Goal: Transaction & Acquisition: Purchase product/service

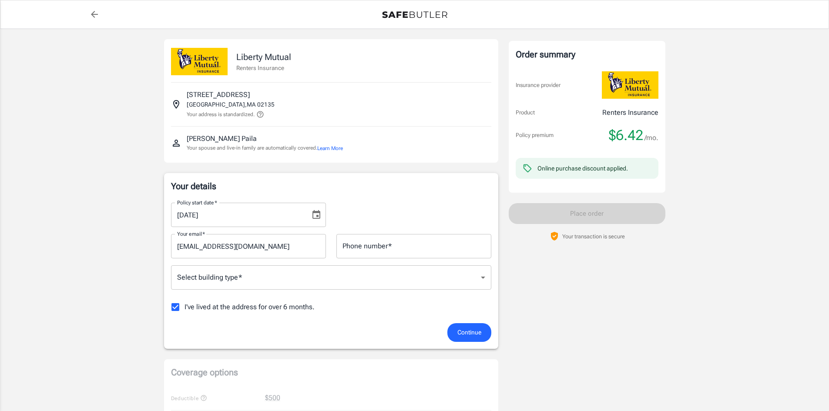
click at [355, 276] on body "Policy premium $ 6.42 /mo Liberty Mutual Renters Insurance [STREET_ADDRESS] You…" at bounding box center [414, 411] width 829 height 823
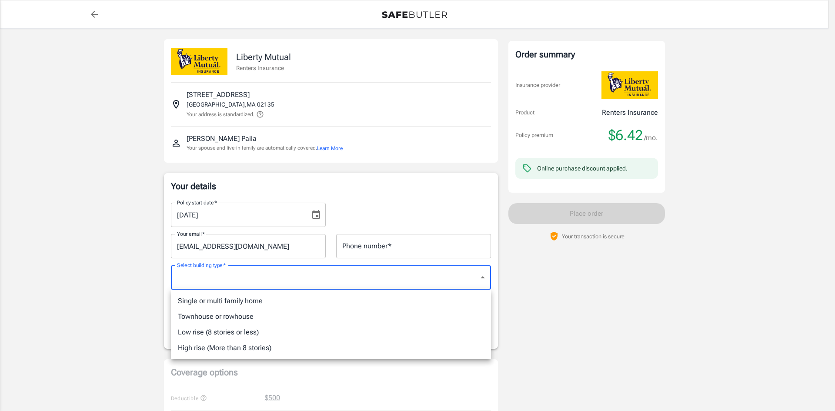
click at [314, 211] on div at bounding box center [417, 205] width 835 height 411
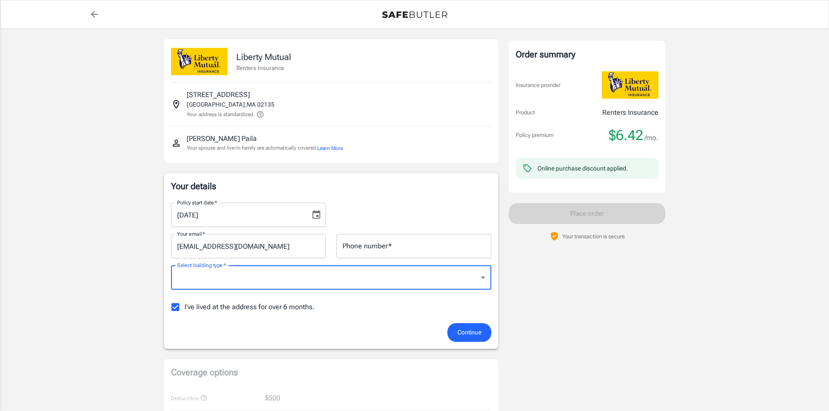
click at [305, 216] on div "[DATE] Policy start date   *" at bounding box center [248, 215] width 155 height 24
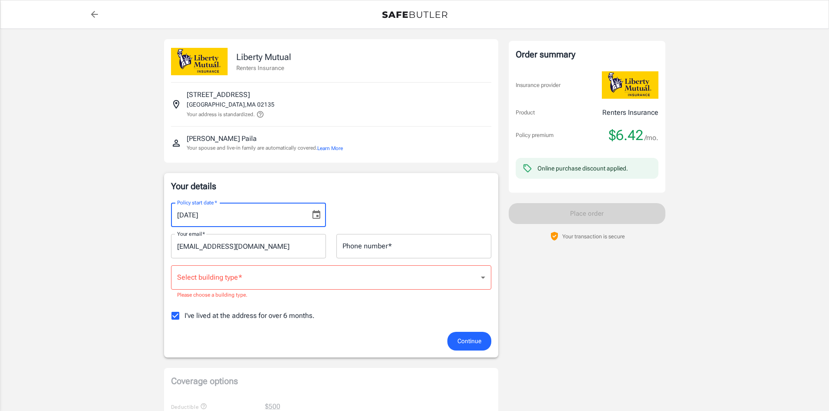
click at [321, 216] on icon "Choose date, selected date is Aug 24, 2025" at bounding box center [316, 215] width 10 height 10
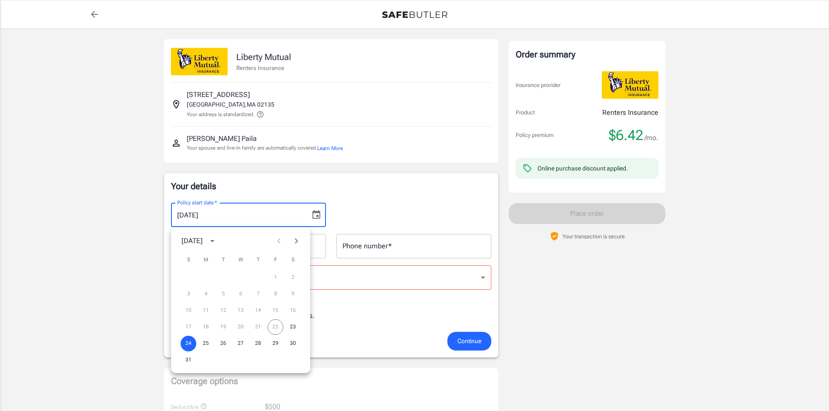
click at [295, 244] on icon "Next month" at bounding box center [296, 240] width 3 height 5
click at [203, 277] on button "1" at bounding box center [206, 278] width 16 height 16
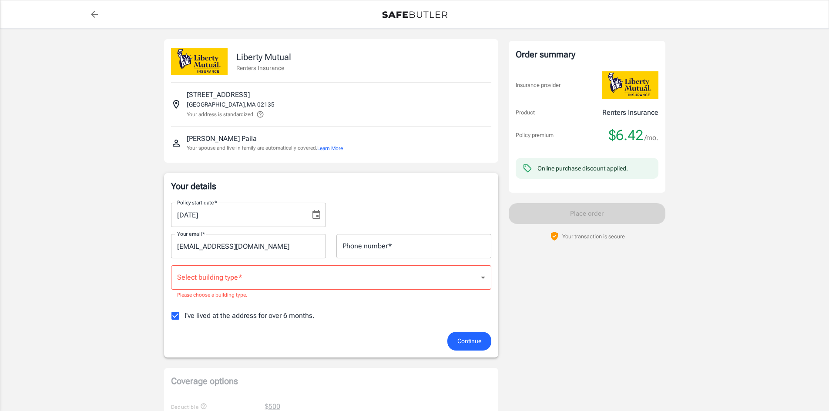
type input "[DATE]"
drag, startPoint x: 395, startPoint y: 241, endPoint x: 392, endPoint y: 245, distance: 5.2
click at [395, 241] on input "Phone number   *" at bounding box center [413, 246] width 155 height 24
click at [365, 275] on body "Policy premium $ 6.42 /mo Liberty Mutual Renters Insurance [STREET_ADDRESS] You…" at bounding box center [414, 415] width 829 height 831
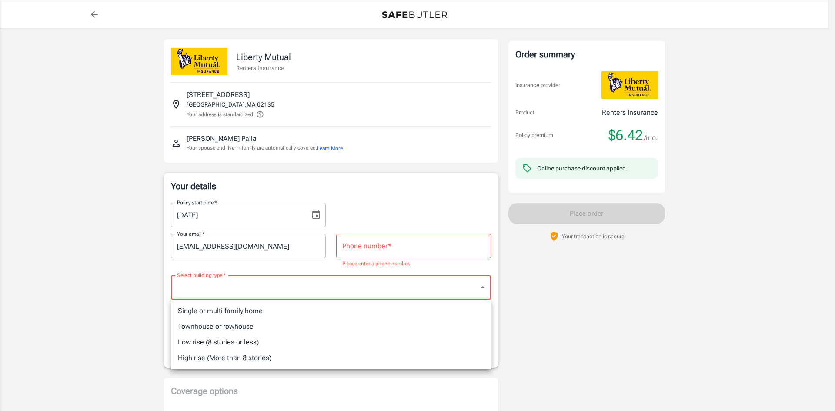
click at [267, 323] on li "Townhouse or rowhouse" at bounding box center [331, 327] width 320 height 16
type input "townhouse"
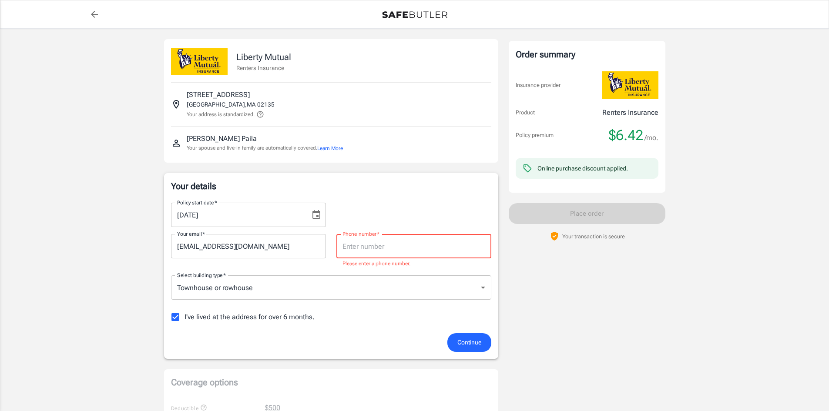
click at [388, 238] on input "Phone number   *" at bounding box center [413, 246] width 155 height 24
type input "8573767678"
type input "townhouse"
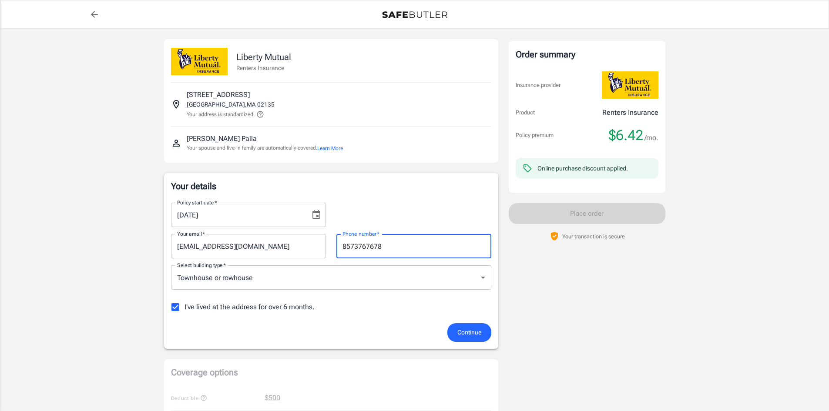
click at [279, 312] on span "I've lived at the address for over 6 months." at bounding box center [249, 307] width 130 height 10
click at [184, 312] on input "I've lived at the address for over 6 months." at bounding box center [175, 307] width 18 height 18
checkbox input "false"
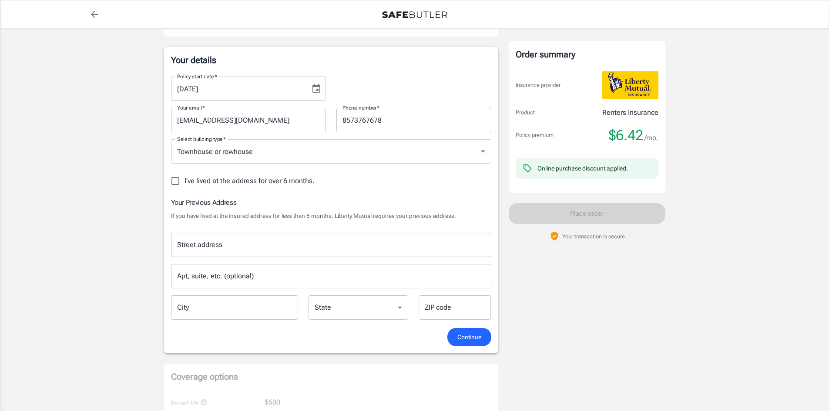
scroll to position [131, 0]
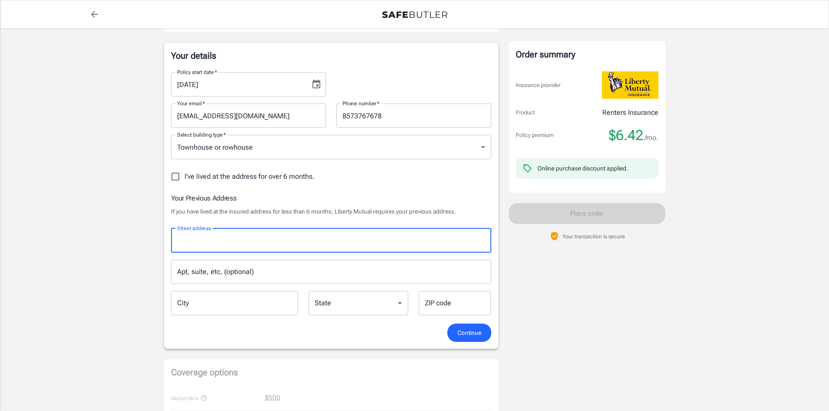
click at [231, 236] on input "Street address" at bounding box center [331, 240] width 312 height 17
type input "[STREET_ADDRESS][PERSON_NAME]"
type input "23"
type input "Milford"
select select "MA"
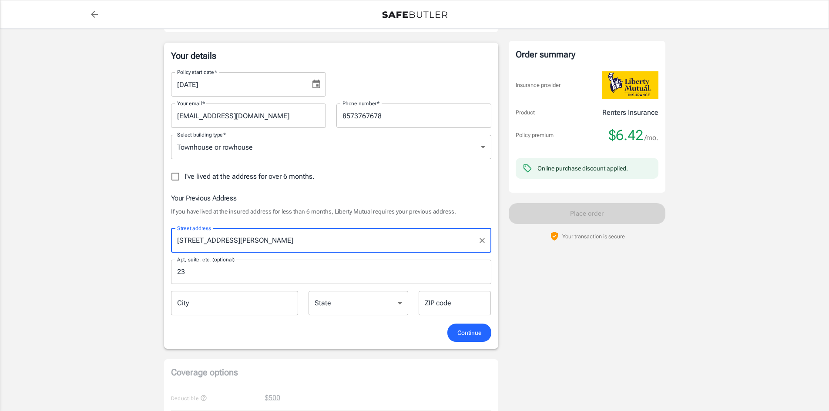
type input "01757"
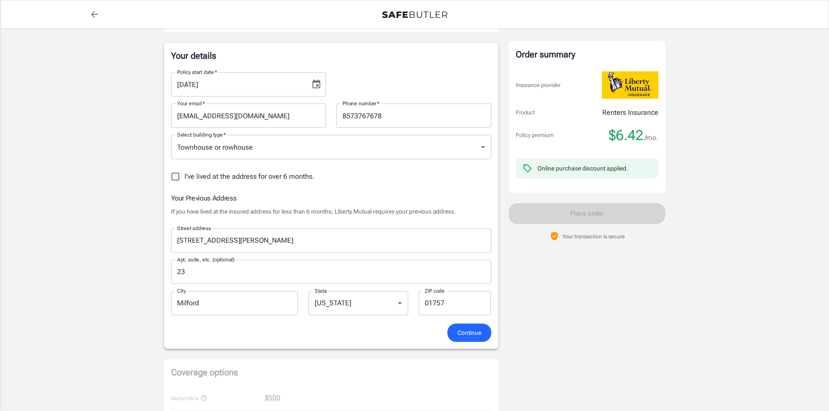
click at [240, 302] on input "Milford" at bounding box center [234, 303] width 127 height 24
click at [240, 234] on input "[STREET_ADDRESS][PERSON_NAME]" at bounding box center [324, 240] width 299 height 17
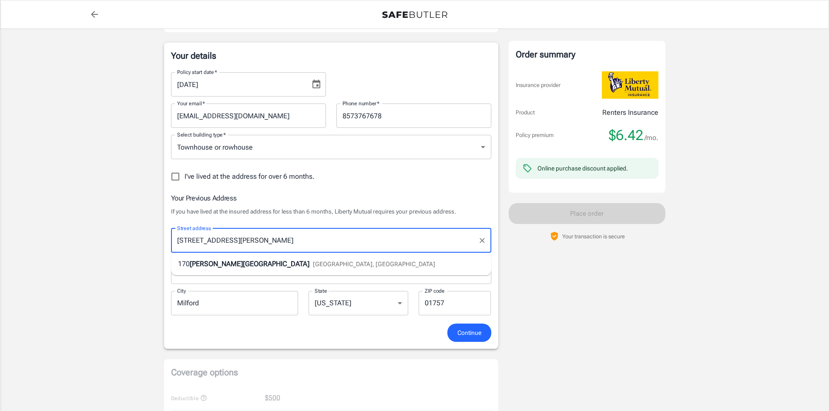
click at [194, 263] on span "[PERSON_NAME][GEOGRAPHIC_DATA]" at bounding box center [250, 264] width 120 height 8
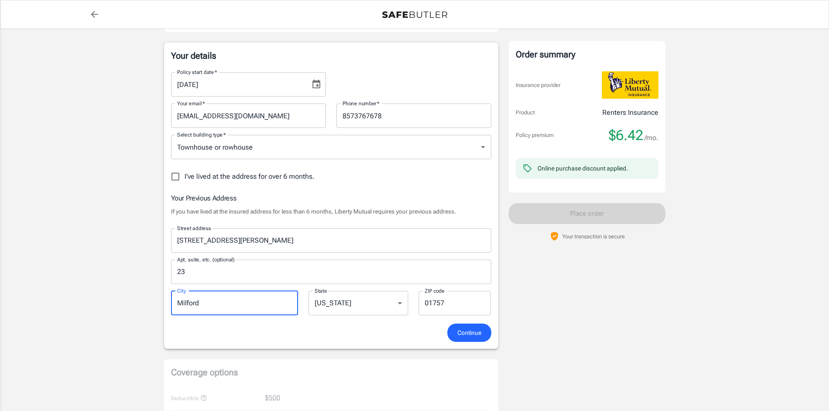
click at [198, 302] on input "Milford" at bounding box center [234, 303] width 127 height 24
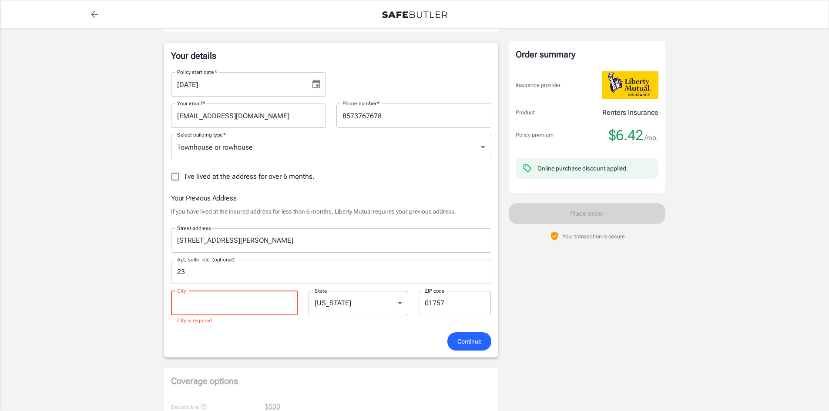
click at [282, 305] on input "City" at bounding box center [234, 303] width 127 height 24
type input "[GEOGRAPHIC_DATA]"
type input "02120"
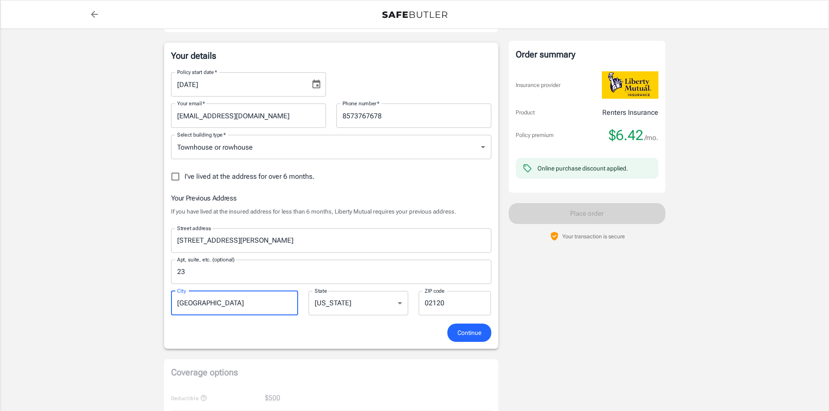
click at [474, 331] on span "Continue" at bounding box center [469, 333] width 24 height 11
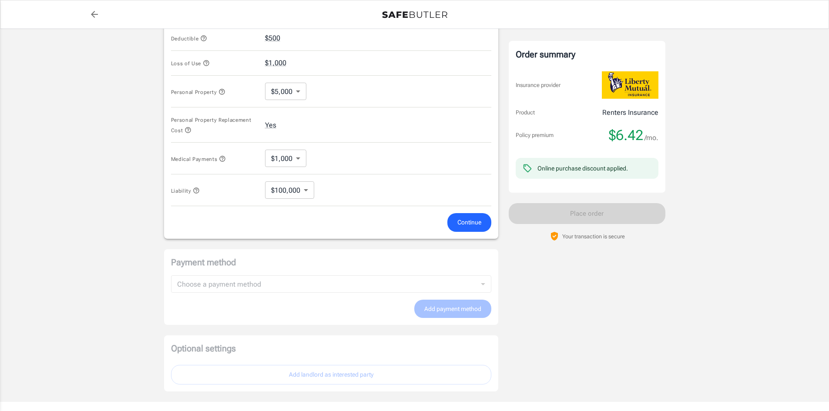
scroll to position [393, 0]
click at [462, 220] on span "Continue" at bounding box center [469, 222] width 24 height 11
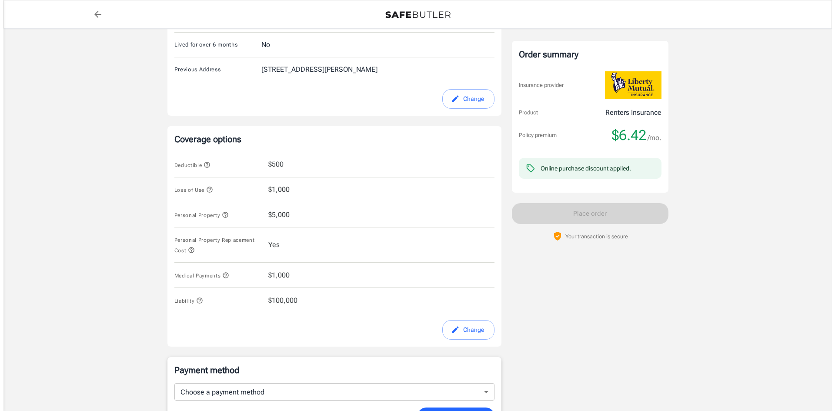
scroll to position [251, 0]
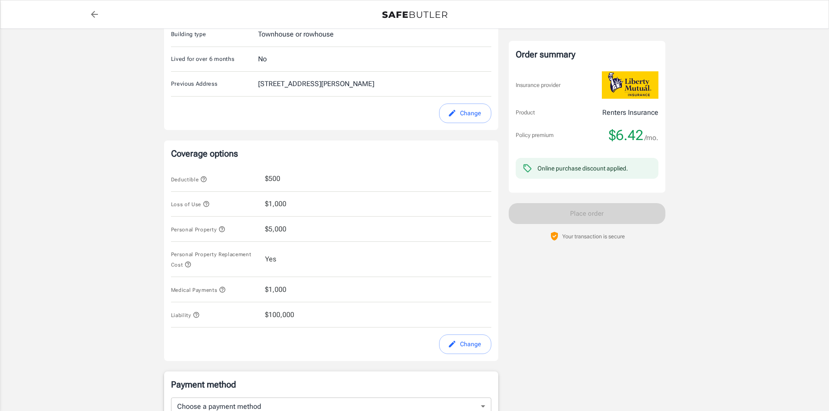
drag, startPoint x: 278, startPoint y: 318, endPoint x: 282, endPoint y: 315, distance: 4.7
click at [278, 318] on span "$100,000" at bounding box center [279, 315] width 29 height 10
click at [468, 339] on button "Change" at bounding box center [465, 345] width 52 height 20
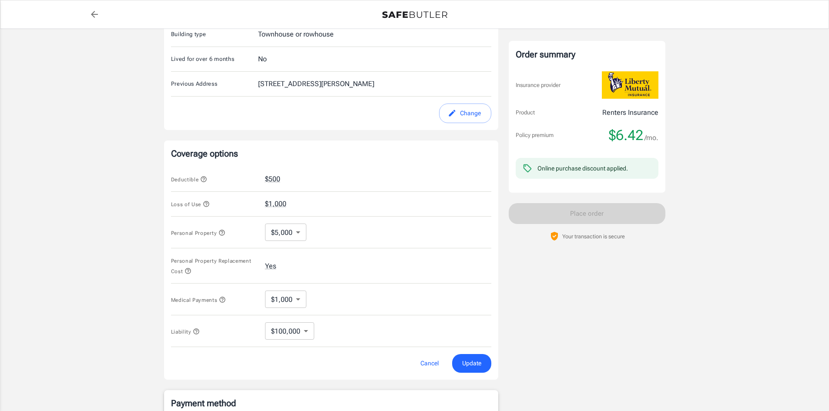
click at [277, 327] on body "Policy premium $ 6.42 /mo Liberty Mutual Renters Insurance [STREET_ADDRESS] You…" at bounding box center [414, 176] width 829 height 855
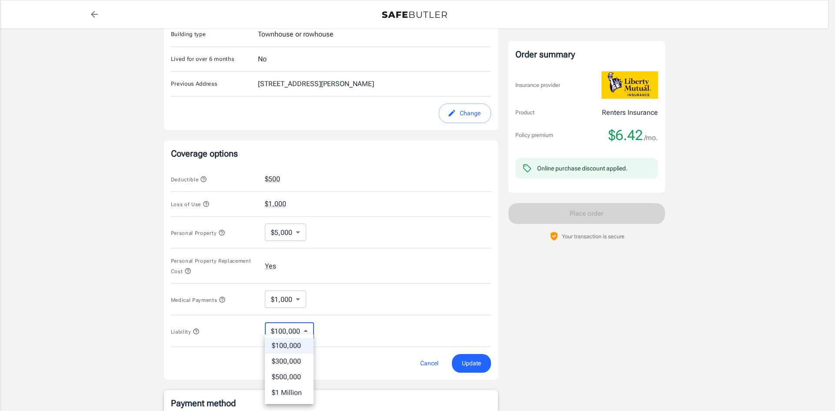
click at [291, 298] on div at bounding box center [417, 205] width 835 height 411
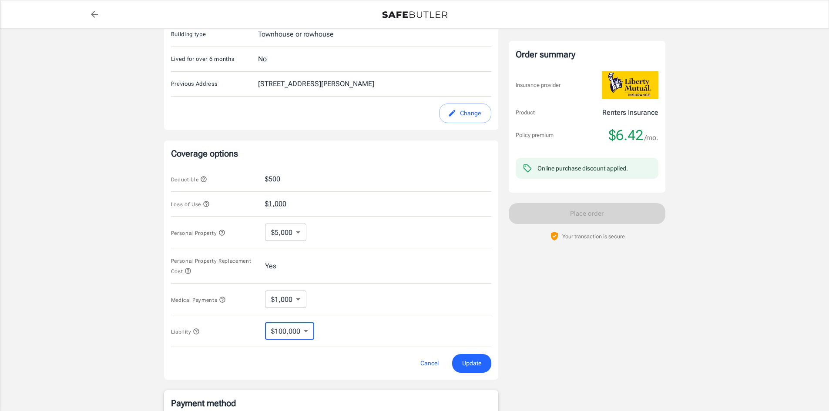
click at [291, 298] on body "Policy premium $ 6.42 /mo Liberty Mutual Renters Insurance [STREET_ADDRESS] You…" at bounding box center [414, 176] width 829 height 855
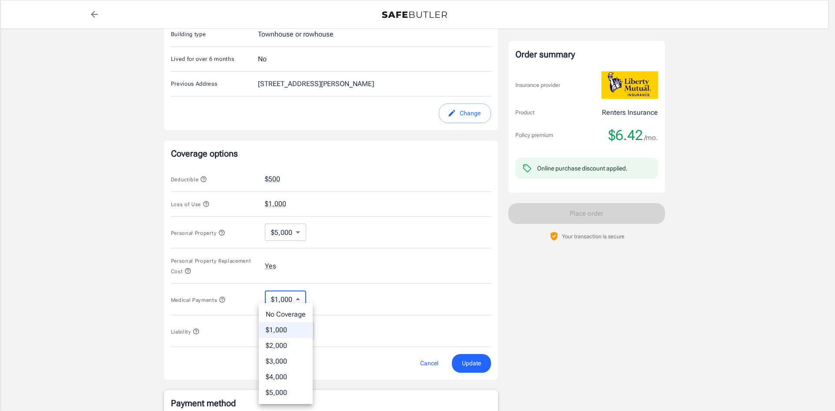
click at [279, 238] on div at bounding box center [417, 205] width 835 height 411
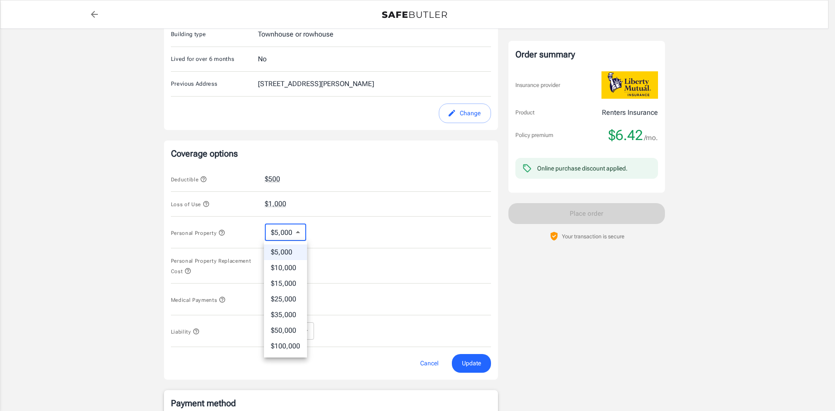
click at [286, 232] on body "Policy premium $ 6.42 /mo Liberty Mutual Renters Insurance [STREET_ADDRESS] You…" at bounding box center [417, 176] width 835 height 855
click at [278, 206] on div at bounding box center [417, 205] width 835 height 411
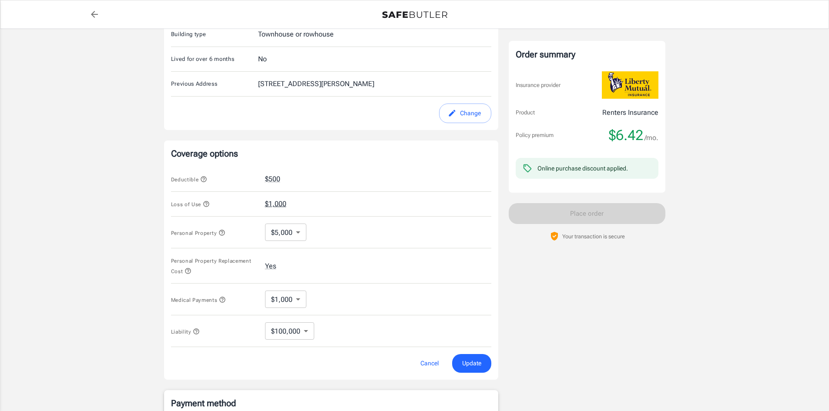
click at [278, 202] on button "$1,000" at bounding box center [275, 204] width 21 height 10
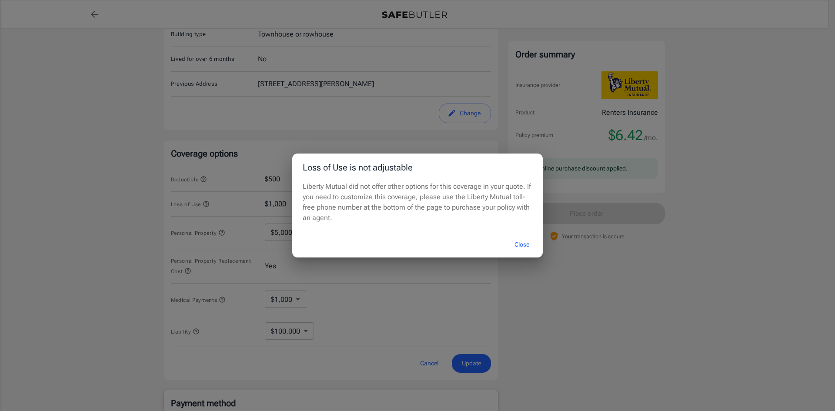
click at [525, 245] on button "Close" at bounding box center [522, 244] width 35 height 19
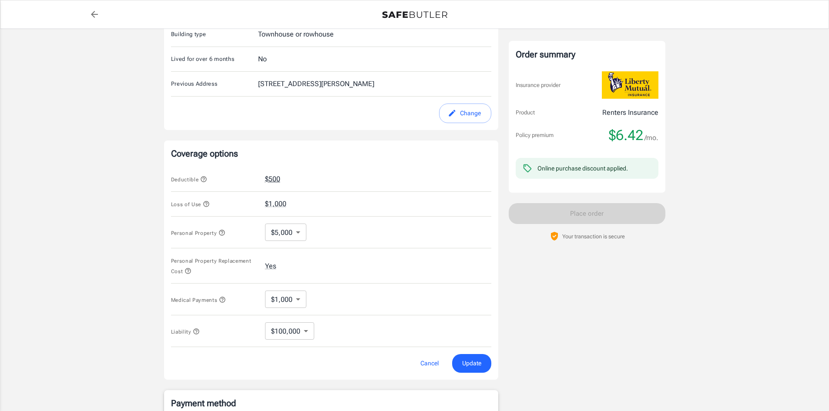
click at [269, 183] on button "$500" at bounding box center [272, 179] width 15 height 10
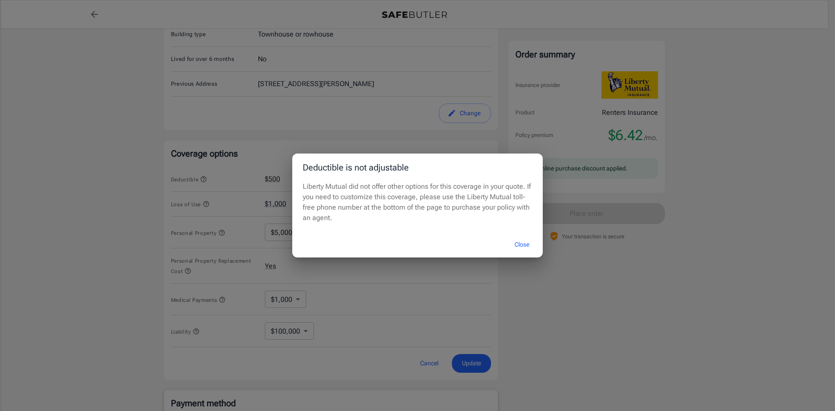
click at [521, 240] on button "Close" at bounding box center [522, 244] width 35 height 19
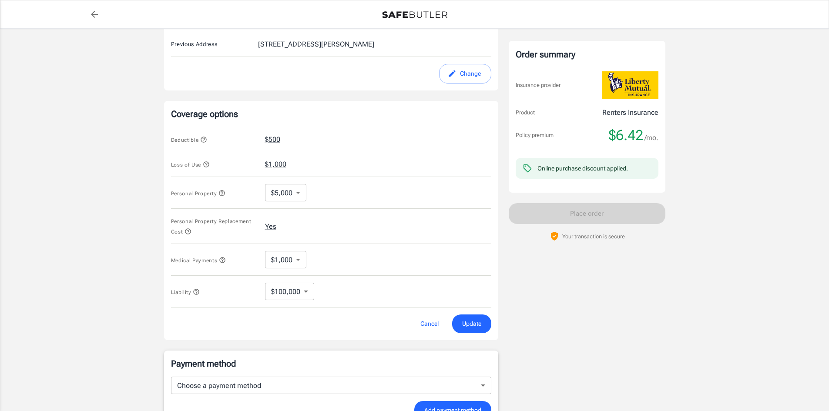
scroll to position [444, 0]
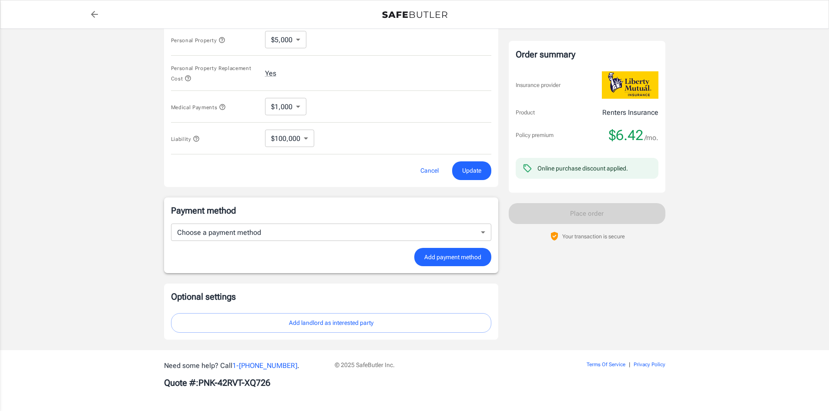
click at [473, 167] on span "Update" at bounding box center [471, 170] width 19 height 11
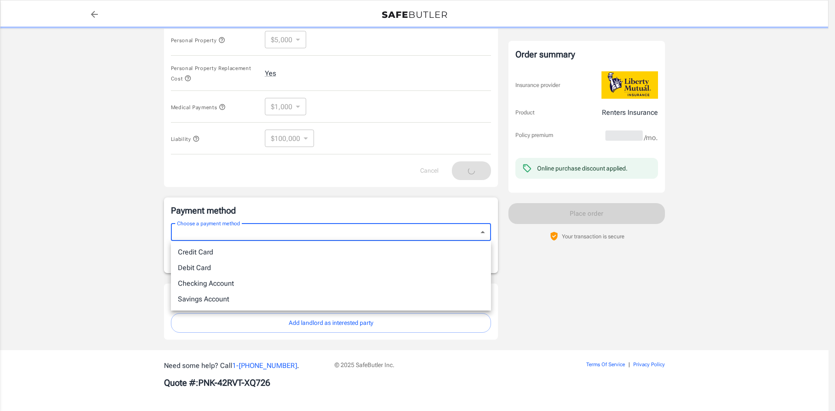
click at [352, 251] on li "Credit Card" at bounding box center [331, 253] width 320 height 16
type input "credit"
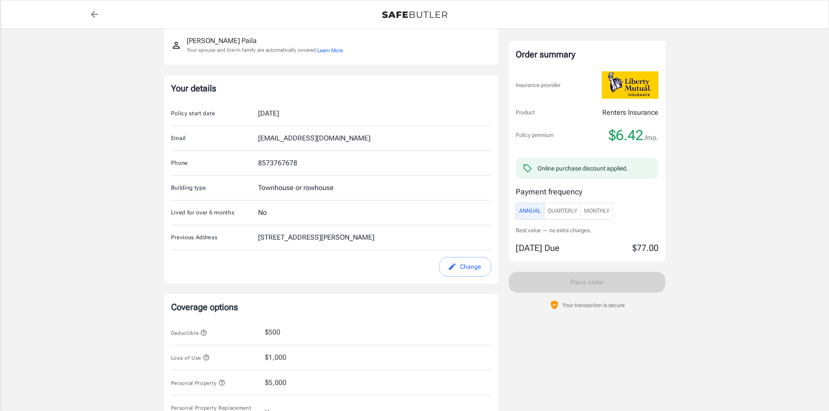
scroll to position [0, 0]
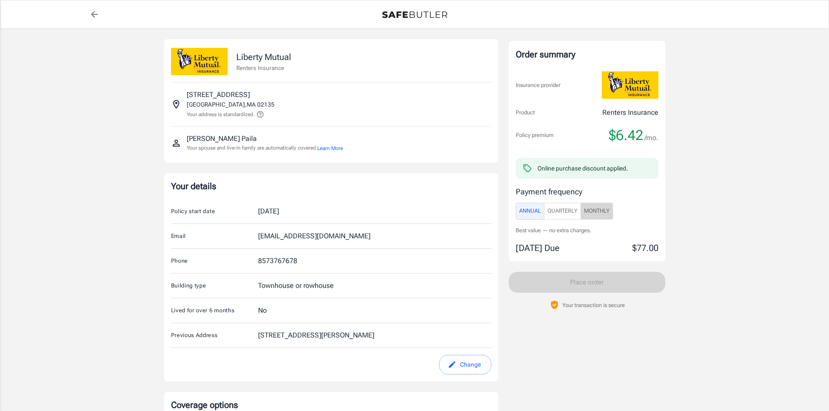
click at [585, 214] on button "Monthly" at bounding box center [596, 211] width 33 height 17
drag, startPoint x: 515, startPoint y: 231, endPoint x: 538, endPoint y: 230, distance: 23.1
click at [538, 230] on div "Order summary Insurance provider Product Renters Insurance Policy premium $7.17…" at bounding box center [587, 151] width 157 height 221
click at [574, 238] on div "6 installments (fees set by Liberty Mutual). Learn more [DATE] Due $7.17" at bounding box center [587, 241] width 143 height 29
click at [641, 231] on span "Learn more" at bounding box center [632, 231] width 28 height 7
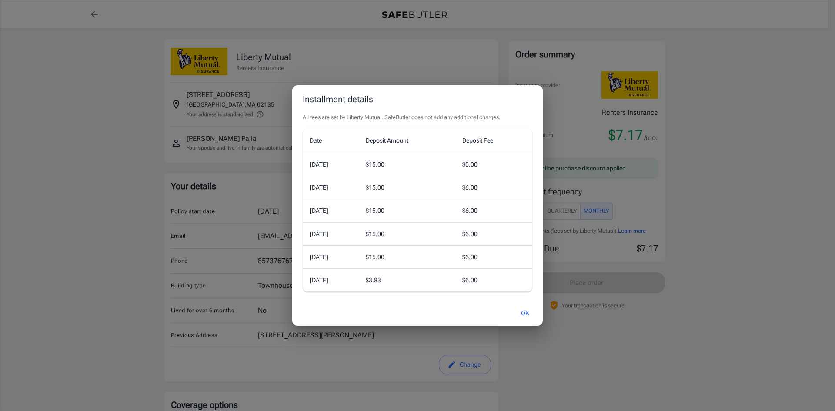
click at [624, 228] on div "Installment details All fees are set by Liberty Mutual. SafeButler does not add…" at bounding box center [417, 205] width 835 height 411
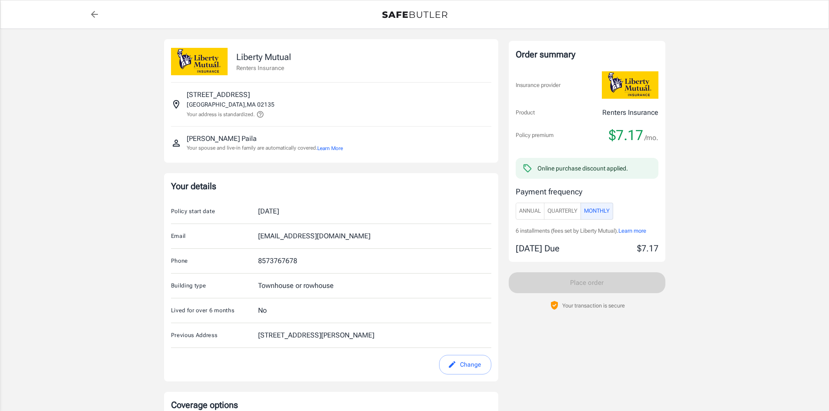
click at [521, 211] on span "Annual" at bounding box center [530, 211] width 22 height 10
click at [562, 212] on span "Quarterly" at bounding box center [562, 211] width 30 height 10
click at [642, 230] on span "Learn more" at bounding box center [632, 231] width 28 height 7
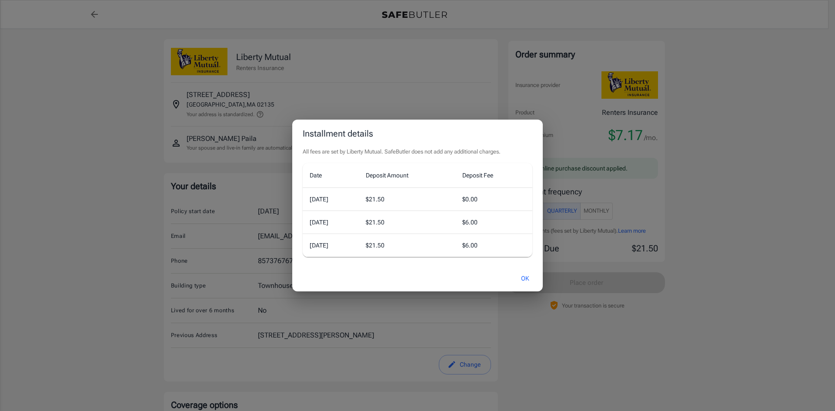
click at [607, 247] on div "Installment details All fees are set by Liberty Mutual. SafeButler does not add…" at bounding box center [417, 205] width 835 height 411
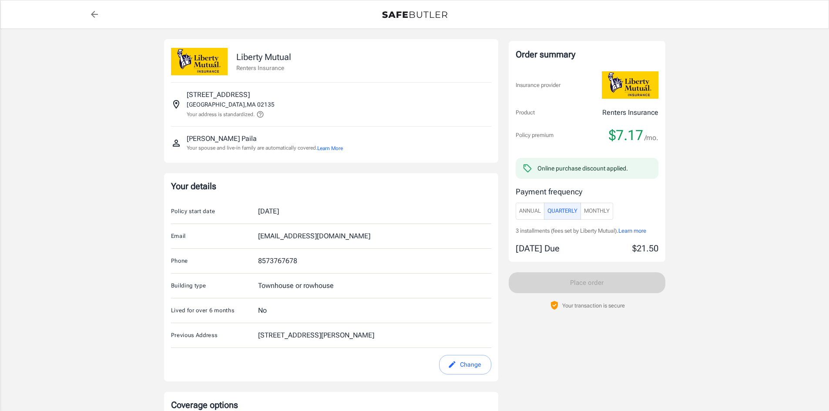
click at [603, 219] on button "Monthly" at bounding box center [596, 211] width 33 height 17
click at [631, 231] on span "Learn more" at bounding box center [632, 231] width 28 height 7
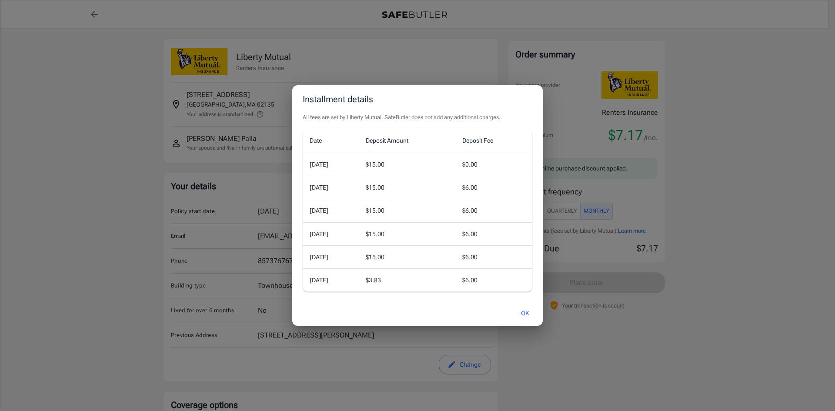
click at [524, 312] on button "OK" at bounding box center [525, 313] width 28 height 19
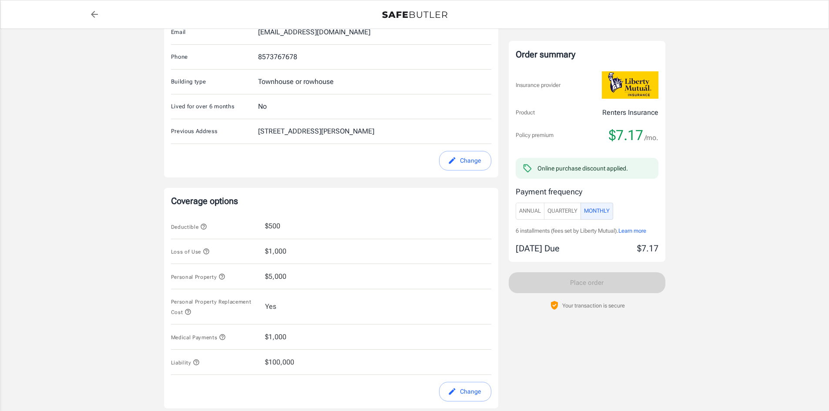
scroll to position [261, 0]
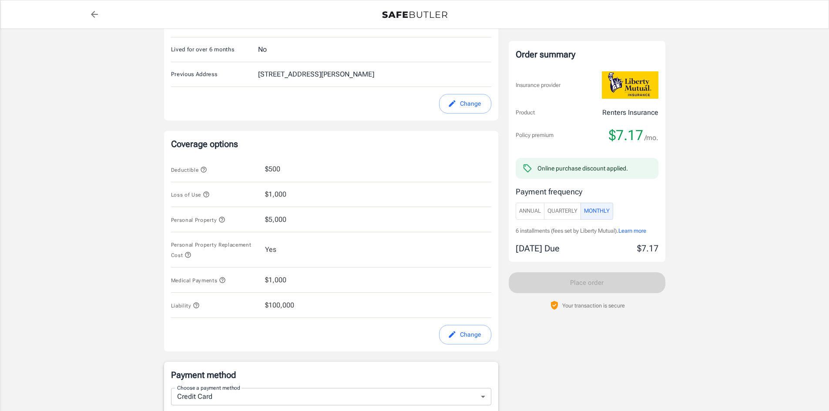
click at [203, 192] on icon "button" at bounding box center [206, 194] width 7 height 7
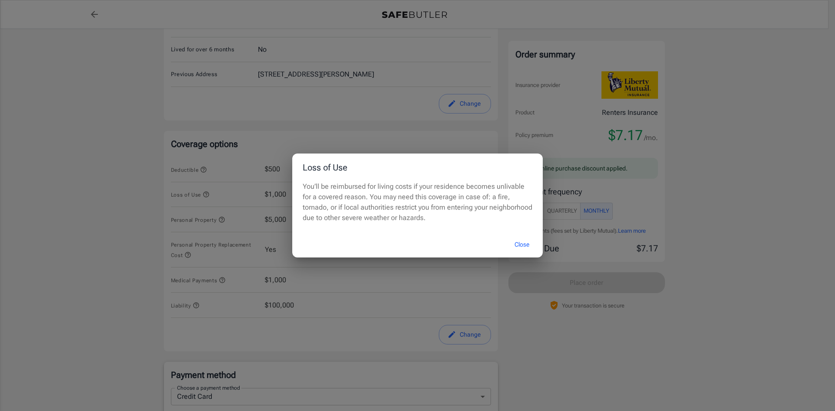
drag, startPoint x: 468, startPoint y: 323, endPoint x: 473, endPoint y: 306, distance: 17.3
click at [469, 321] on div "Loss of Use You’ll be reimbursed for living costs if your residence becomes unl…" at bounding box center [417, 205] width 835 height 411
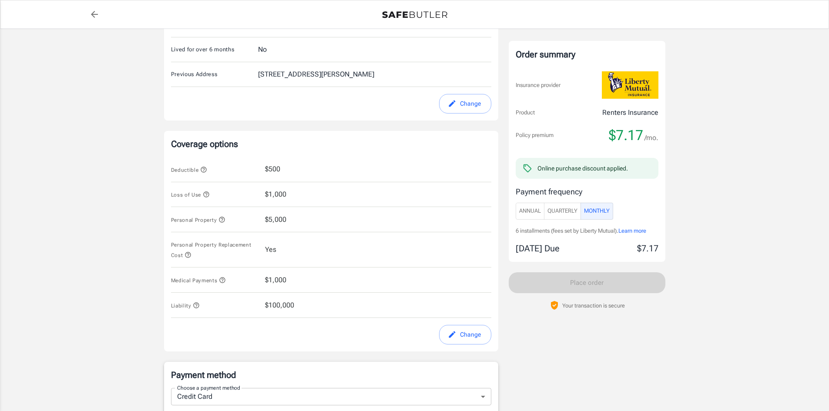
drag, startPoint x: 462, startPoint y: 354, endPoint x: 469, endPoint y: 335, distance: 20.7
click at [463, 350] on div "Liberty Mutual Renters Insurance [STREET_ADDRESS] Your address is standardized.…" at bounding box center [331, 251] width 334 height 947
click at [469, 335] on button "Change" at bounding box center [465, 335] width 52 height 20
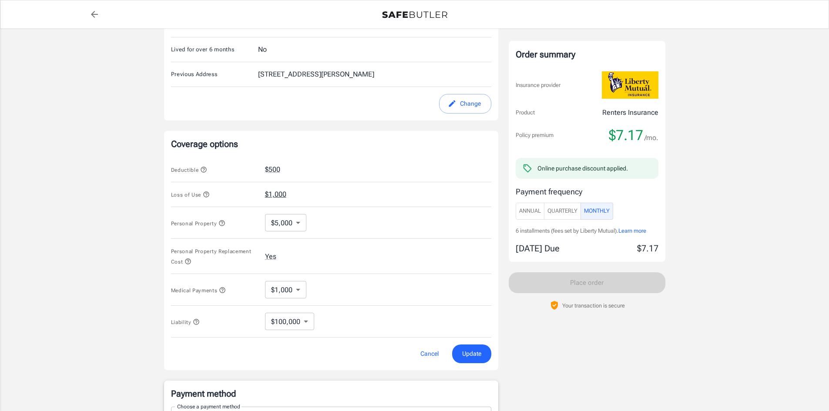
click at [278, 194] on button "$1,000" at bounding box center [275, 194] width 21 height 10
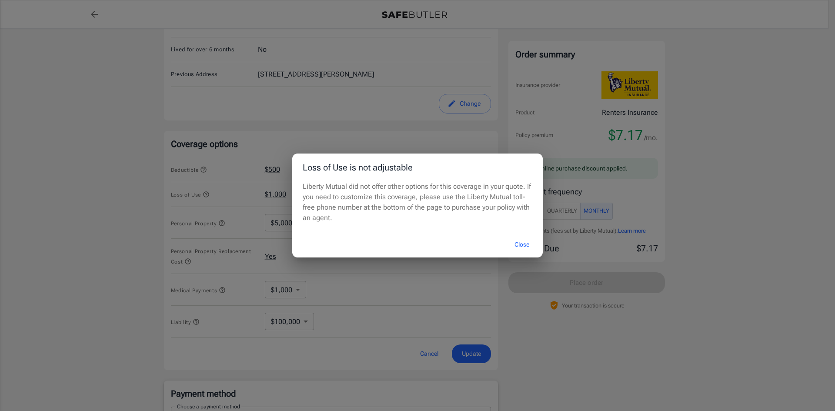
click at [280, 190] on div "Loss of Use is not adjustable Liberty Mutual did not offer other options for th…" at bounding box center [417, 205] width 835 height 411
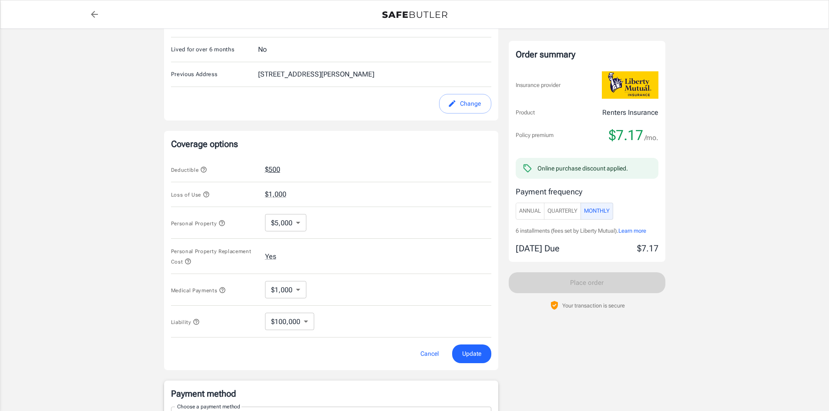
click at [273, 168] on button "$500" at bounding box center [272, 169] width 15 height 10
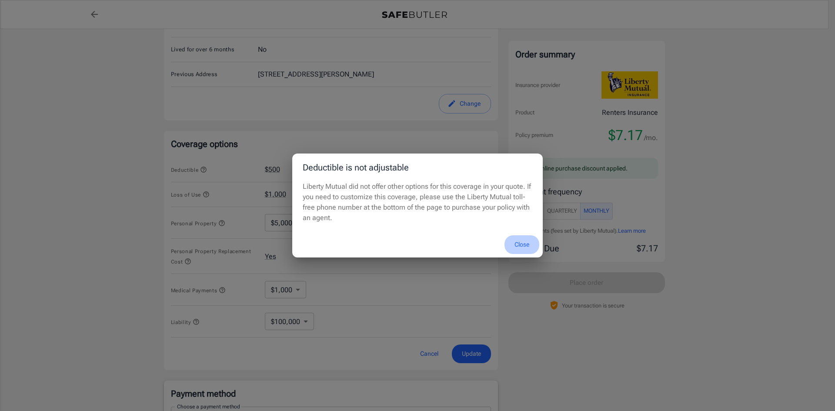
click at [529, 247] on button "Close" at bounding box center [522, 244] width 35 height 19
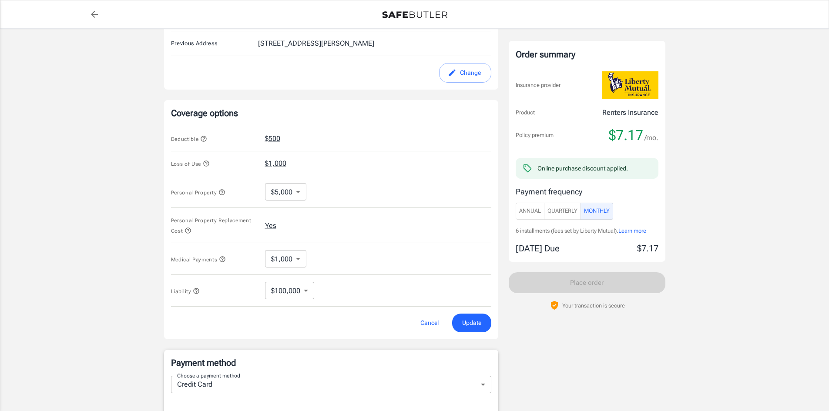
scroll to position [392, 0]
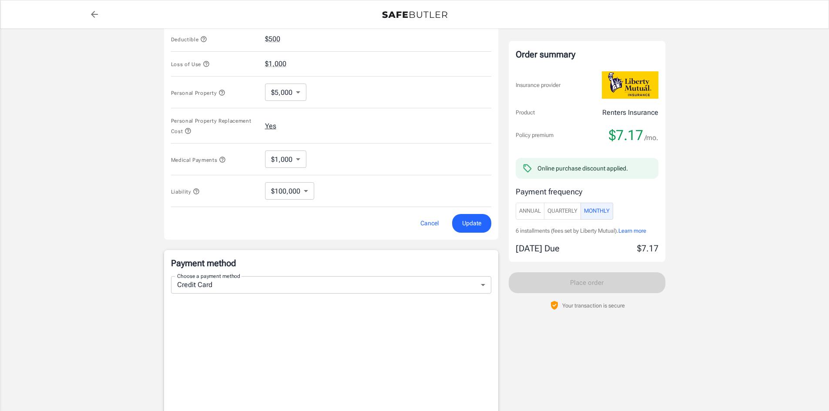
click at [272, 124] on button "Yes" at bounding box center [270, 126] width 11 height 10
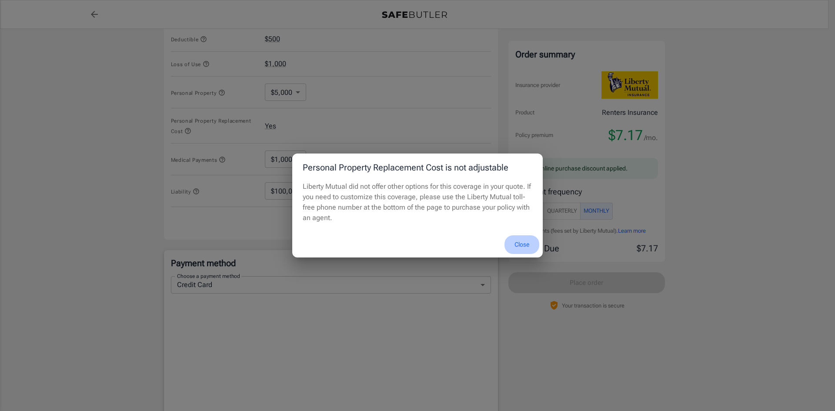
click at [523, 245] on button "Close" at bounding box center [522, 244] width 35 height 19
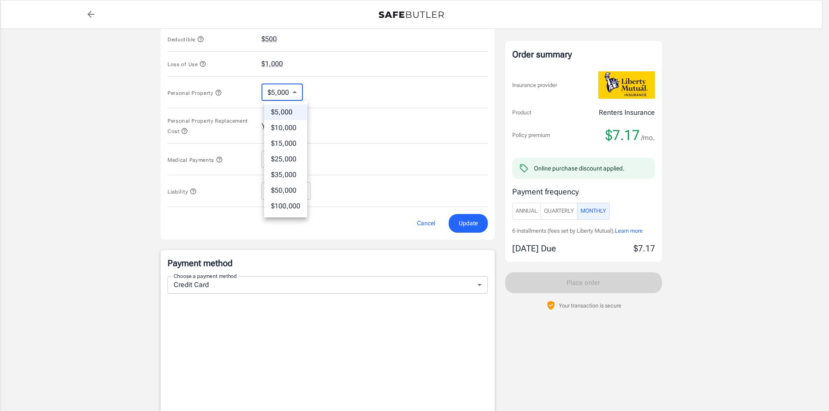
click at [285, 91] on body "Policy premium $ 7.17 /mo Liberty Mutual Renters Insurance [STREET_ADDRESS] You…" at bounding box center [414, 146] width 829 height 1076
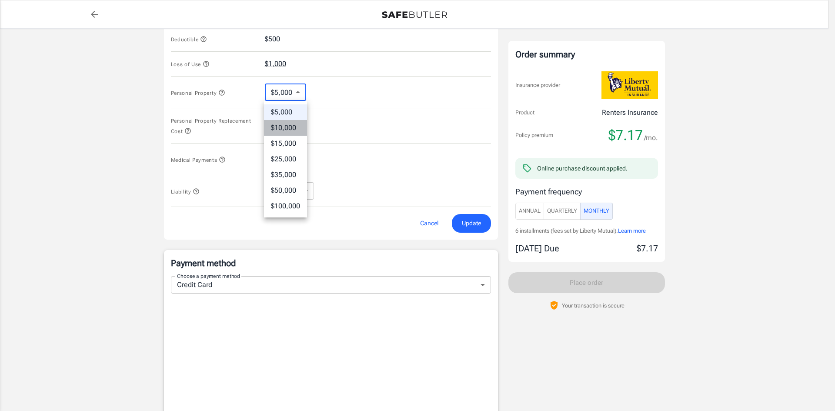
click at [285, 126] on li "$10,000" at bounding box center [285, 128] width 43 height 16
type input "10000"
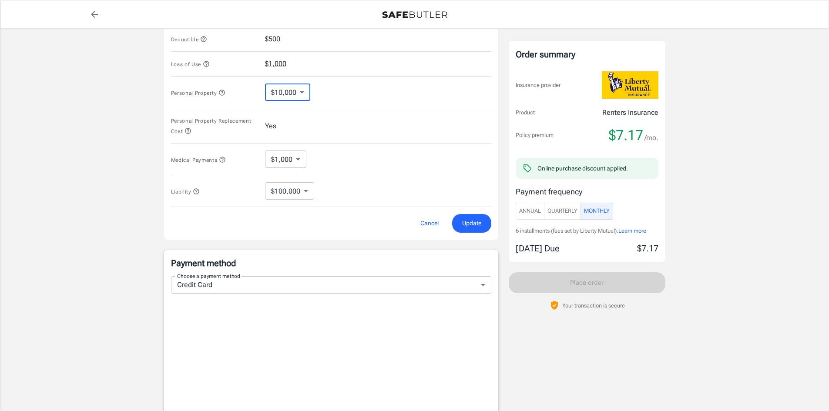
click at [465, 226] on span "Update" at bounding box center [471, 223] width 19 height 11
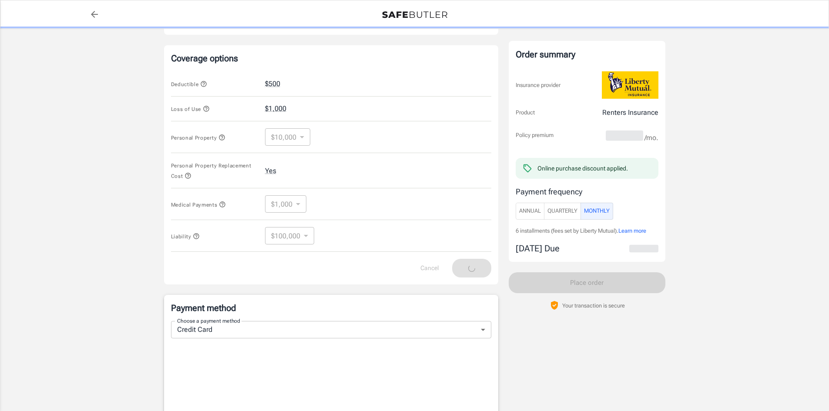
scroll to position [261, 0]
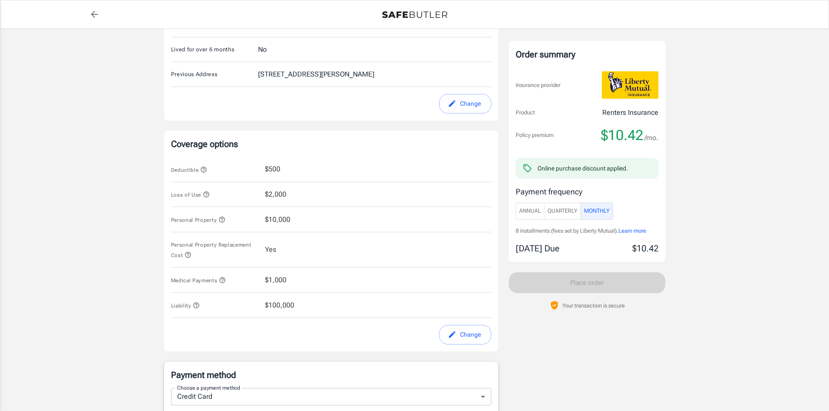
click at [282, 221] on span "$10,000" at bounding box center [277, 219] width 25 height 10
click at [470, 339] on button "Change" at bounding box center [465, 335] width 52 height 20
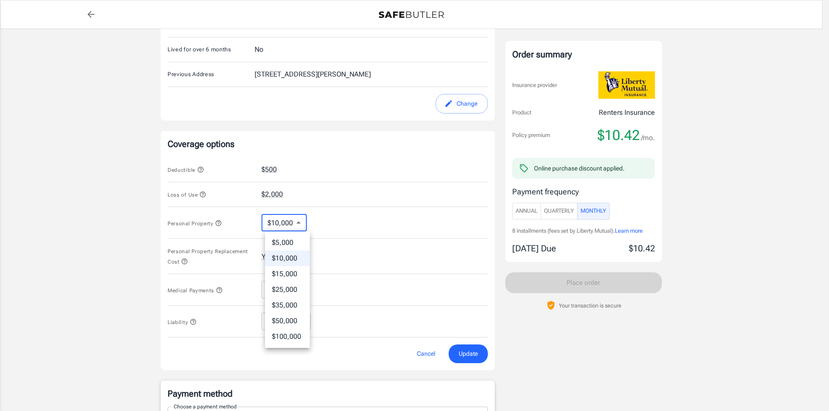
click at [298, 226] on body "Policy premium $ 10.42 /mo Liberty Mutual Renters Insurance [STREET_ADDRESS] Yo…" at bounding box center [414, 277] width 829 height 1076
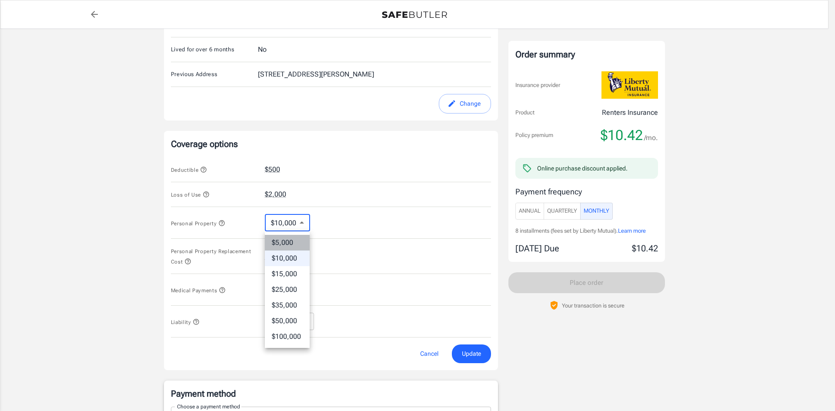
click at [287, 244] on li "$5,000" at bounding box center [287, 243] width 45 height 16
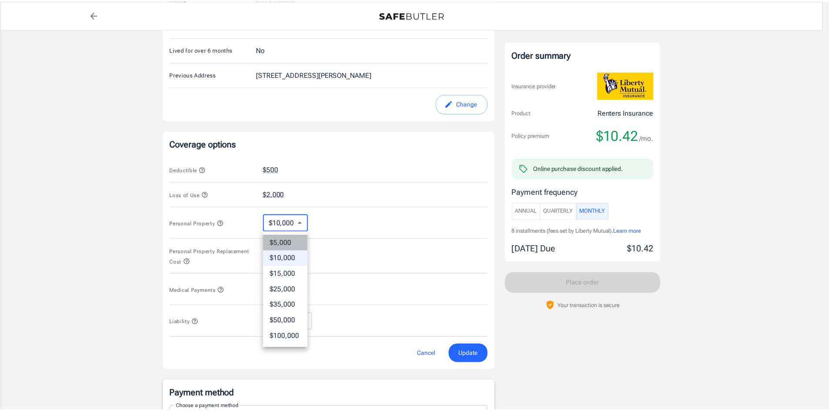
type input "5000"
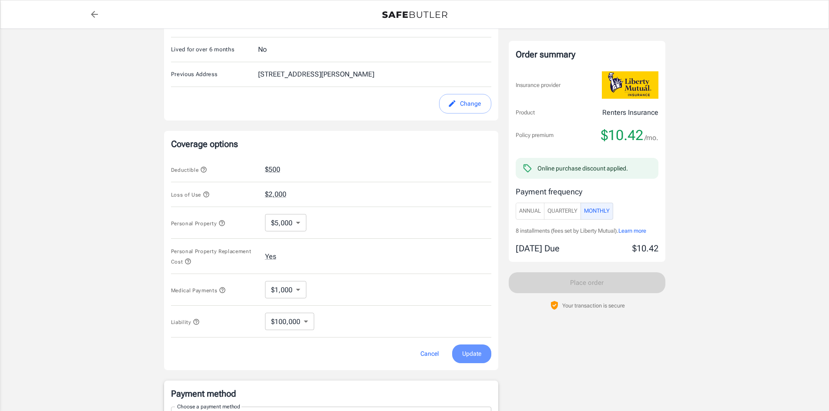
click at [460, 351] on button "Update" at bounding box center [471, 354] width 39 height 19
